Goal: Use online tool/utility: Utilize a website feature to perform a specific function

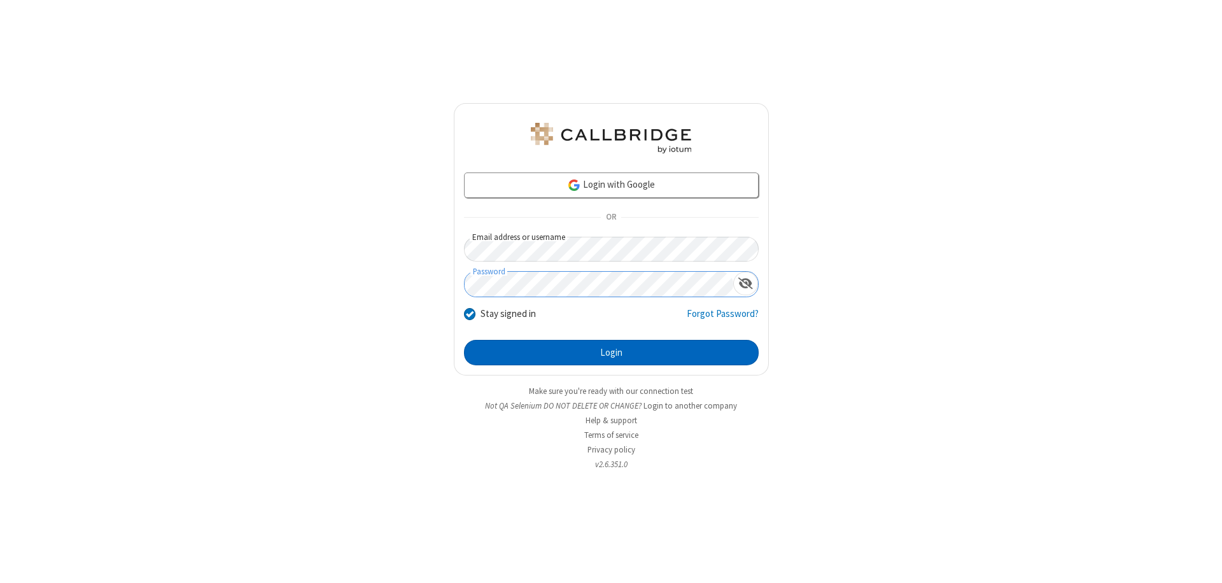
click at [611, 353] on button "Login" at bounding box center [611, 352] width 295 height 25
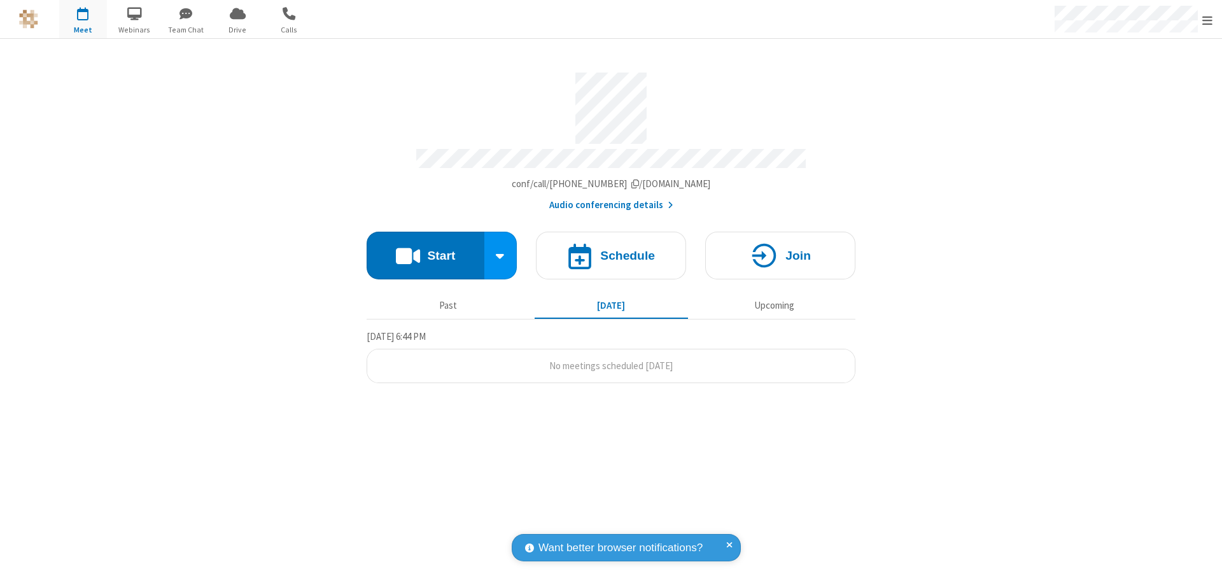
click at [425, 249] on button "Start" at bounding box center [426, 256] width 118 height 48
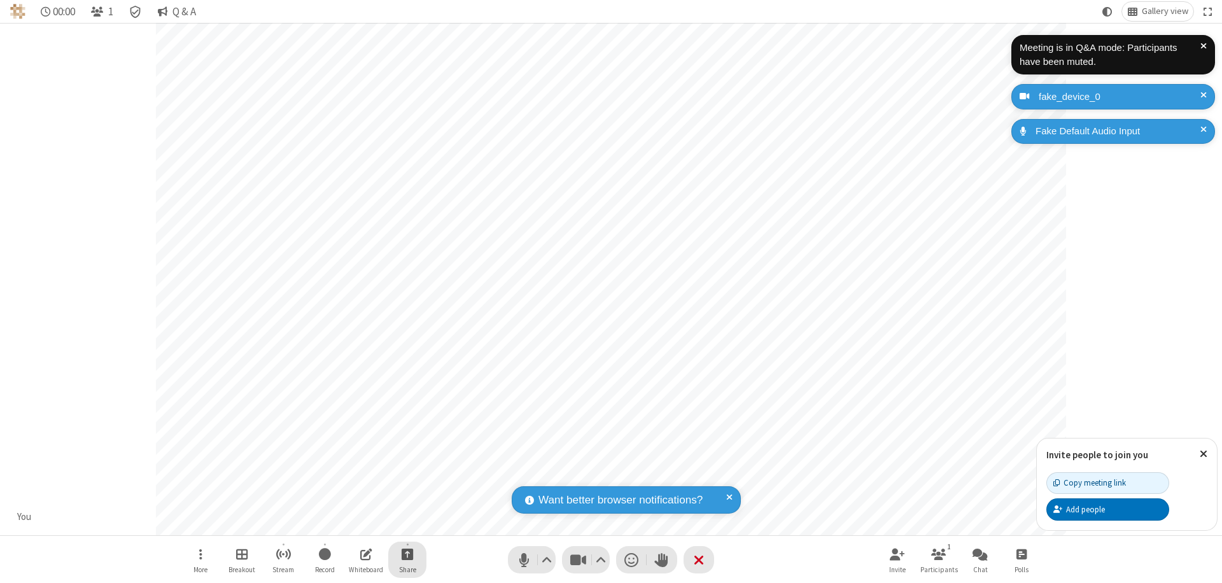
click at [407, 554] on span "Start sharing" at bounding box center [408, 554] width 12 height 16
click at [407, 476] on span "Share additional camera" at bounding box center [415, 479] width 94 height 11
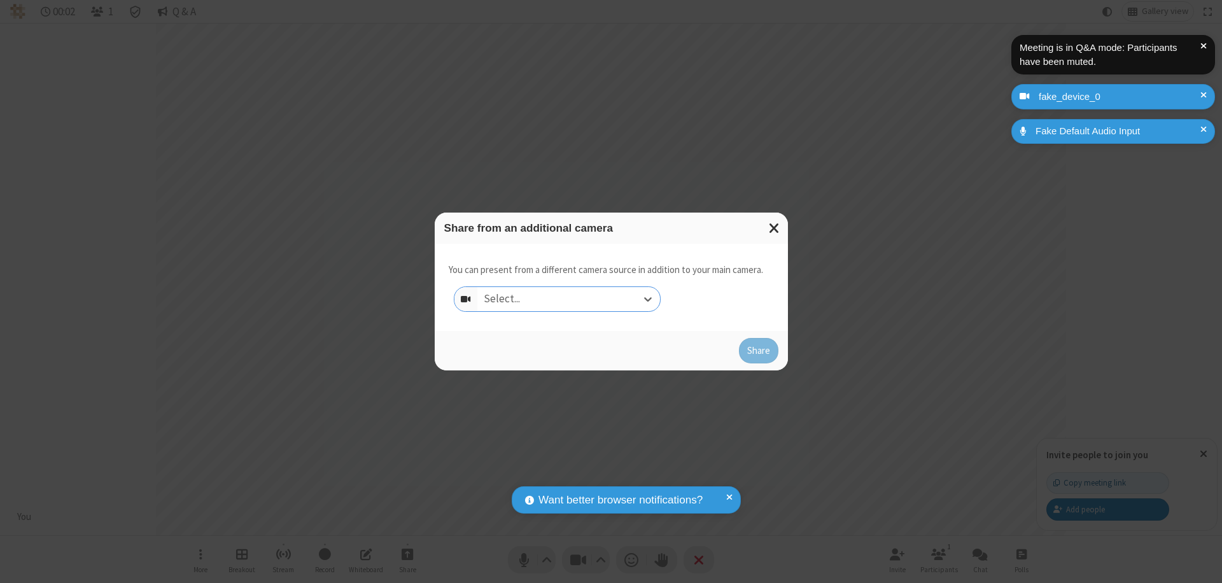
click at [568, 299] on div "Select..." at bounding box center [568, 299] width 183 height 24
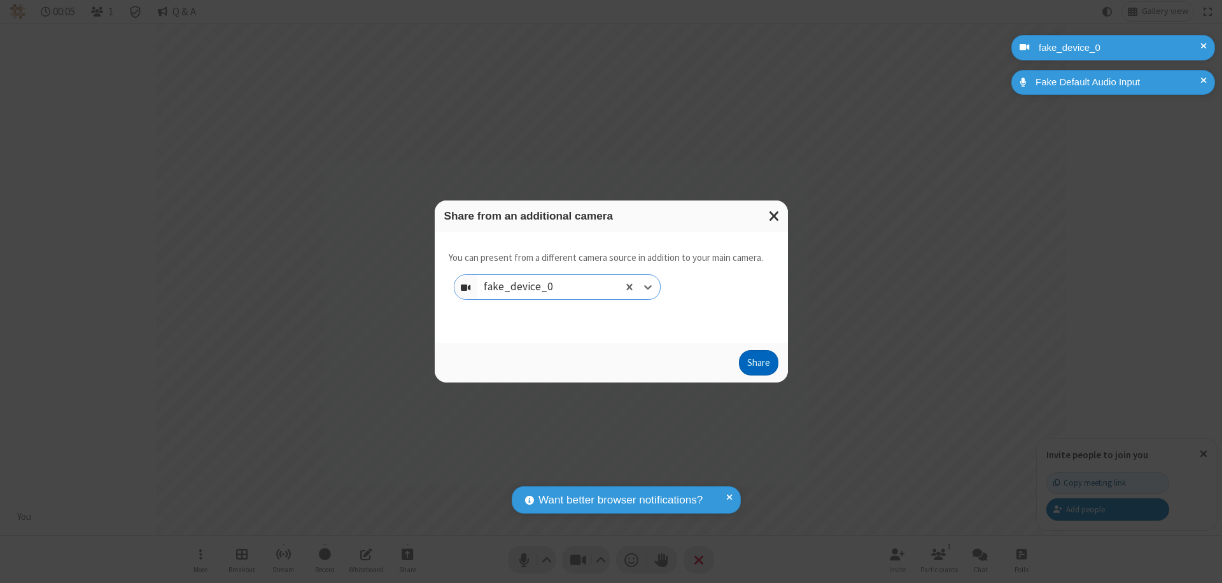
click at [758, 365] on button "Share" at bounding box center [758, 362] width 39 height 25
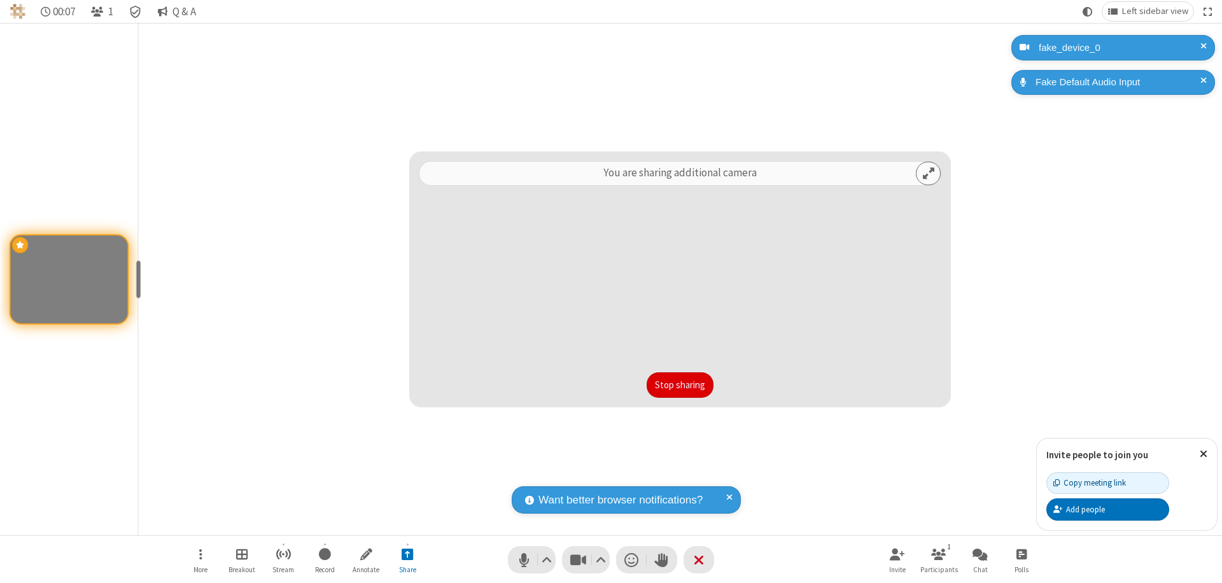
click at [680, 385] on button "Stop sharing" at bounding box center [680, 384] width 67 height 25
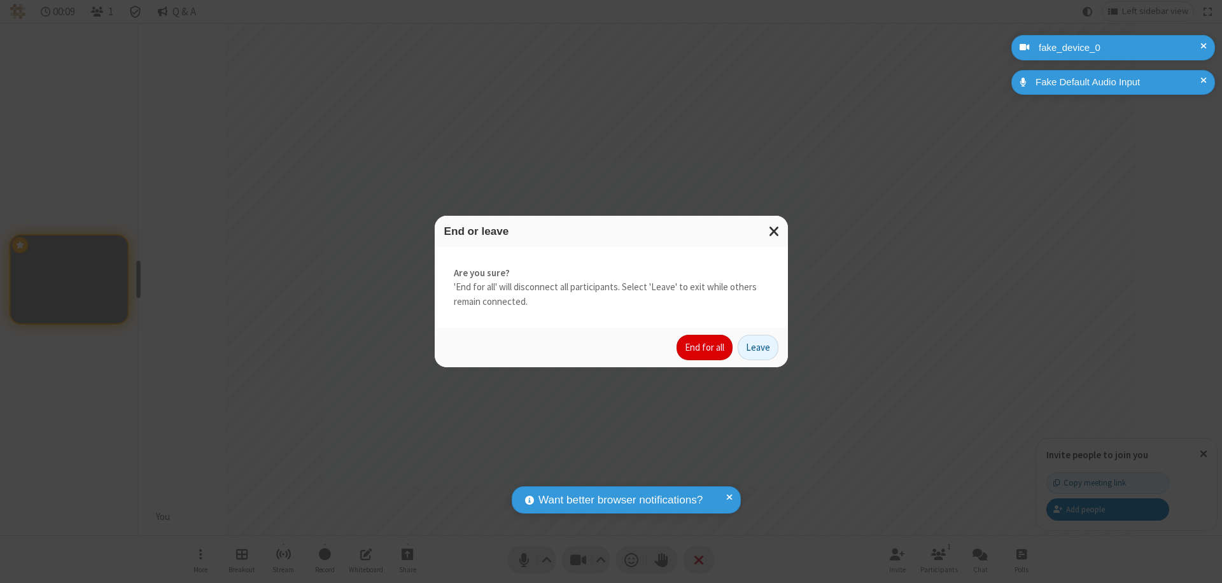
click at [705, 348] on button "End for all" at bounding box center [705, 347] width 56 height 25
